Goal: Navigation & Orientation: Find specific page/section

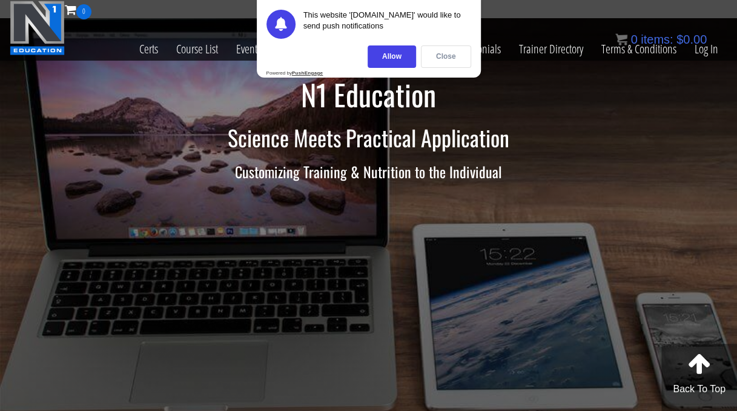
click at [434, 53] on div "Close" at bounding box center [446, 56] width 50 height 22
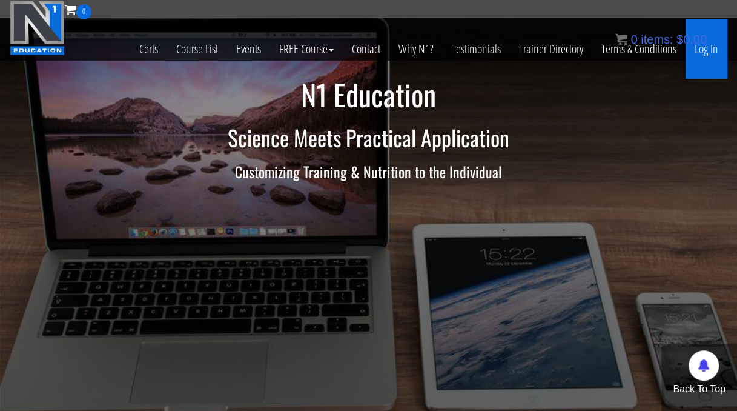
click at [708, 43] on link "Log In" at bounding box center [707, 48] width 42 height 59
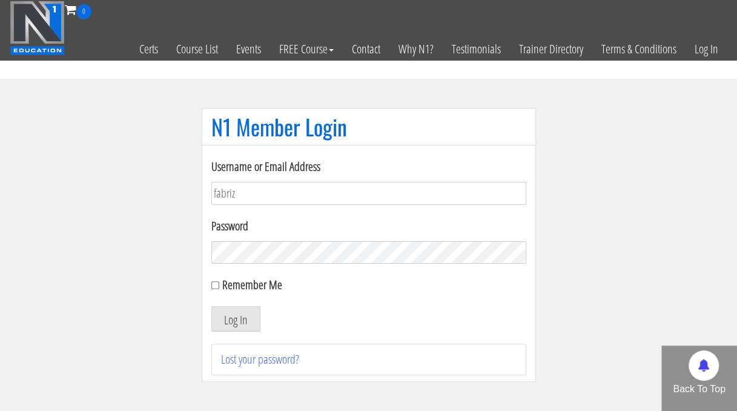
type input "[EMAIL_ADDRESS][DOMAIN_NAME]"
click at [211, 306] on button "Log In" at bounding box center [235, 318] width 49 height 25
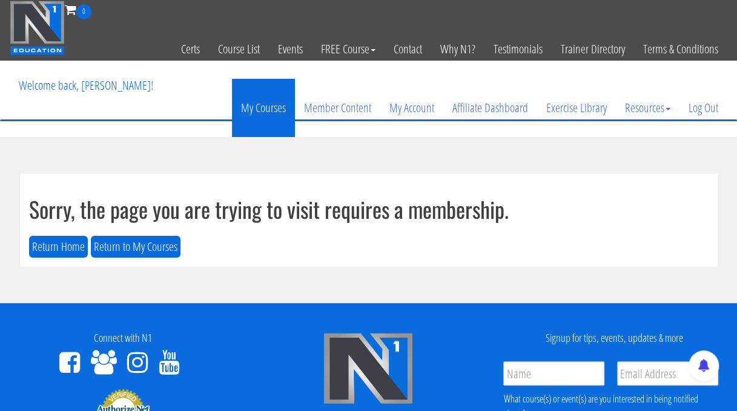
click at [276, 102] on link "My Courses" at bounding box center [263, 108] width 63 height 58
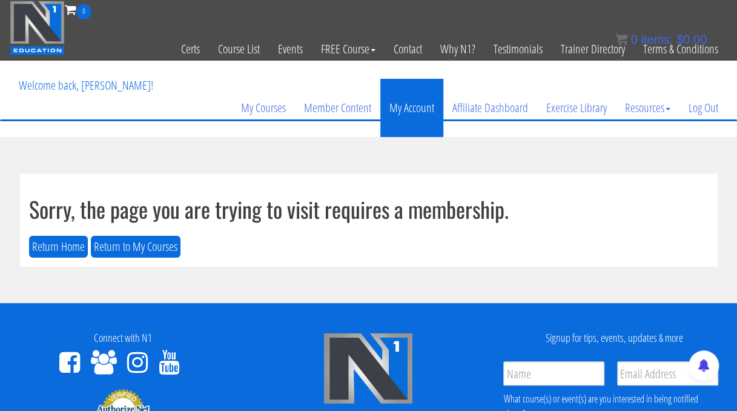
click at [408, 102] on link "My Account" at bounding box center [411, 108] width 63 height 58
click at [403, 122] on link "My Account" at bounding box center [411, 108] width 63 height 58
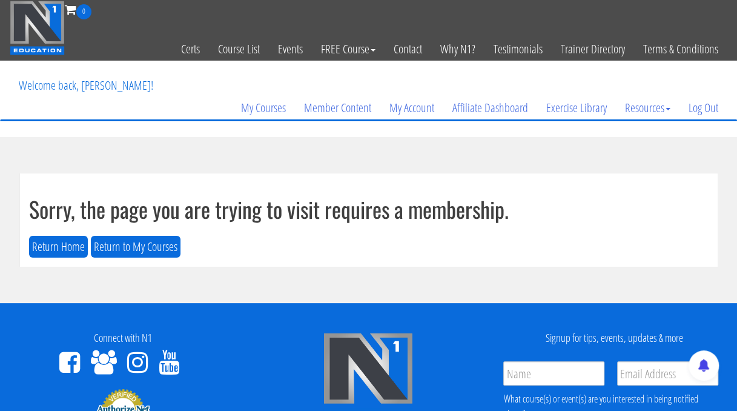
click at [477, 139] on section "Sorry, the page you are trying to visit requires a membership. Return Home Retu…" at bounding box center [368, 220] width 737 height 166
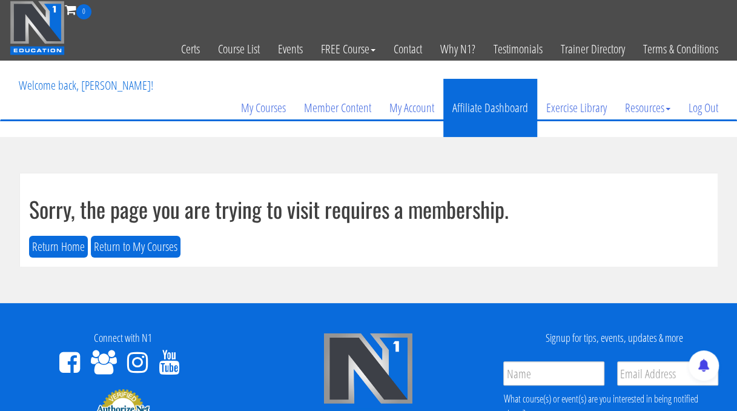
click at [526, 95] on link "Affiliate Dashboard" at bounding box center [490, 108] width 94 height 58
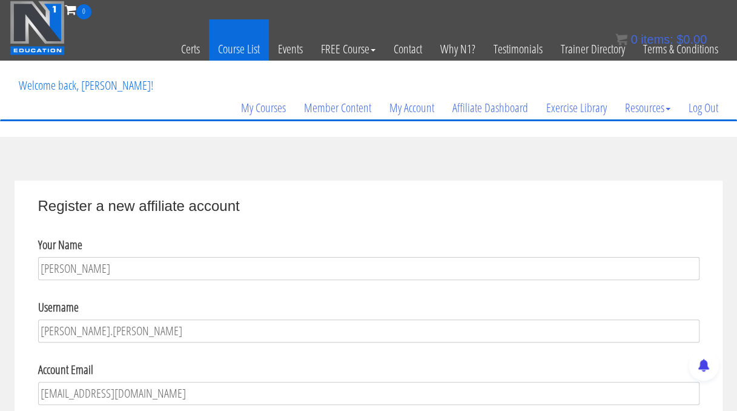
click at [233, 47] on link "Course List" at bounding box center [239, 48] width 60 height 59
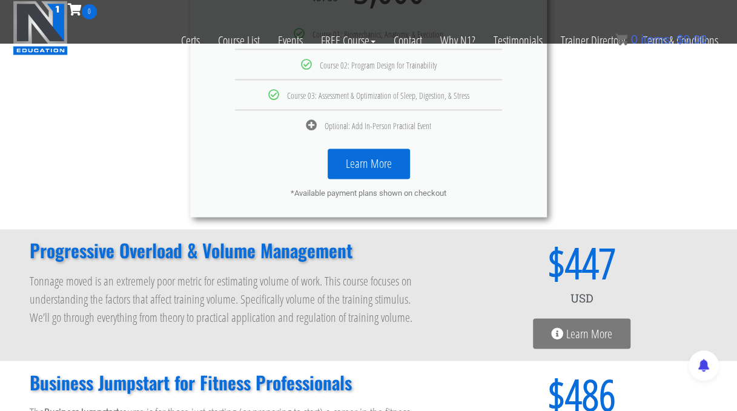
scroll to position [832, 0]
